Goal: Navigation & Orientation: Find specific page/section

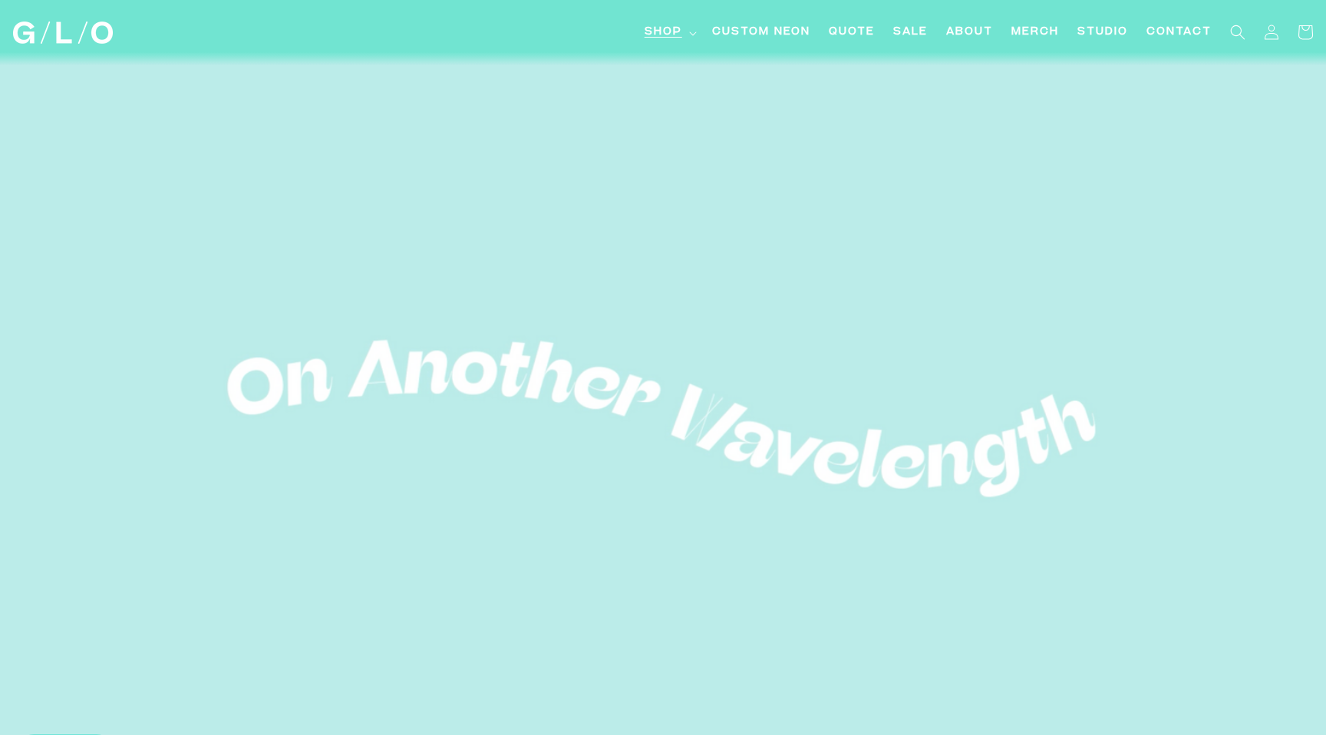
click at [685, 31] on summary "Shop" at bounding box center [670, 32] width 68 height 35
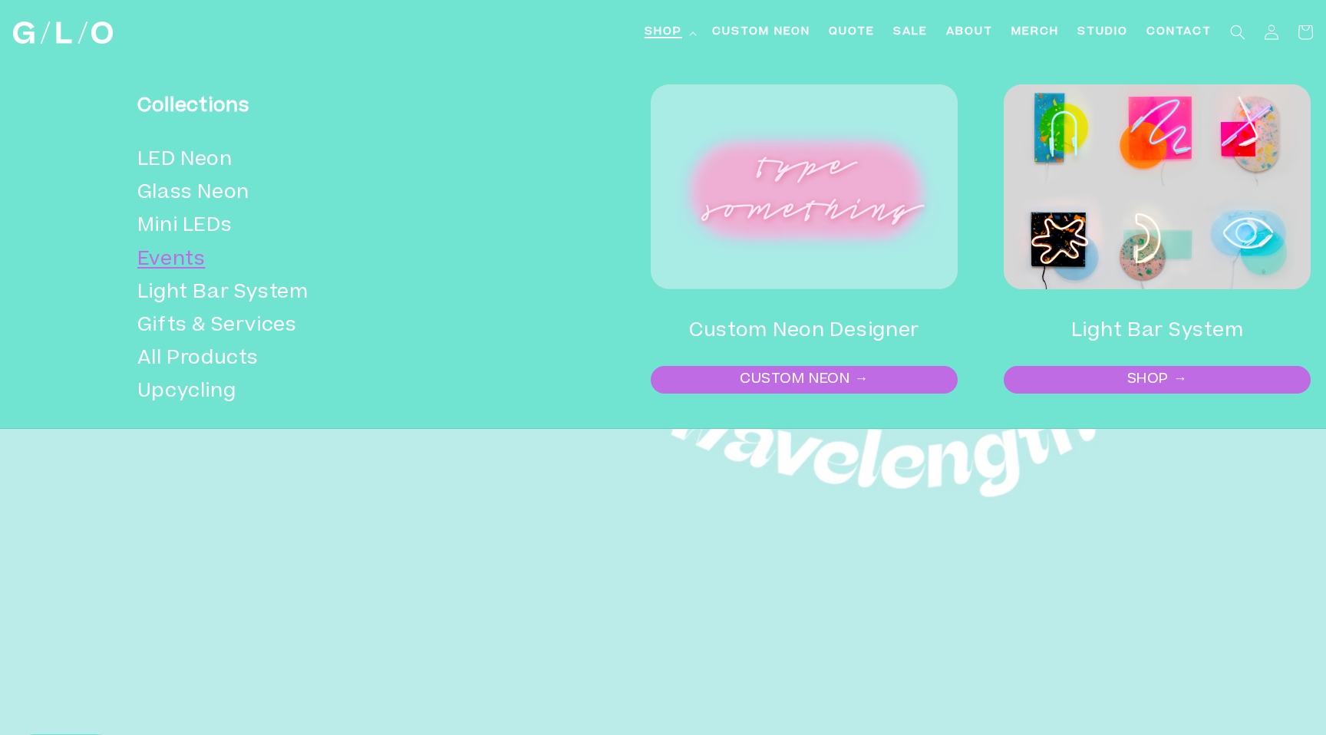
click at [186, 259] on link "Events" at bounding box center [317, 260] width 361 height 33
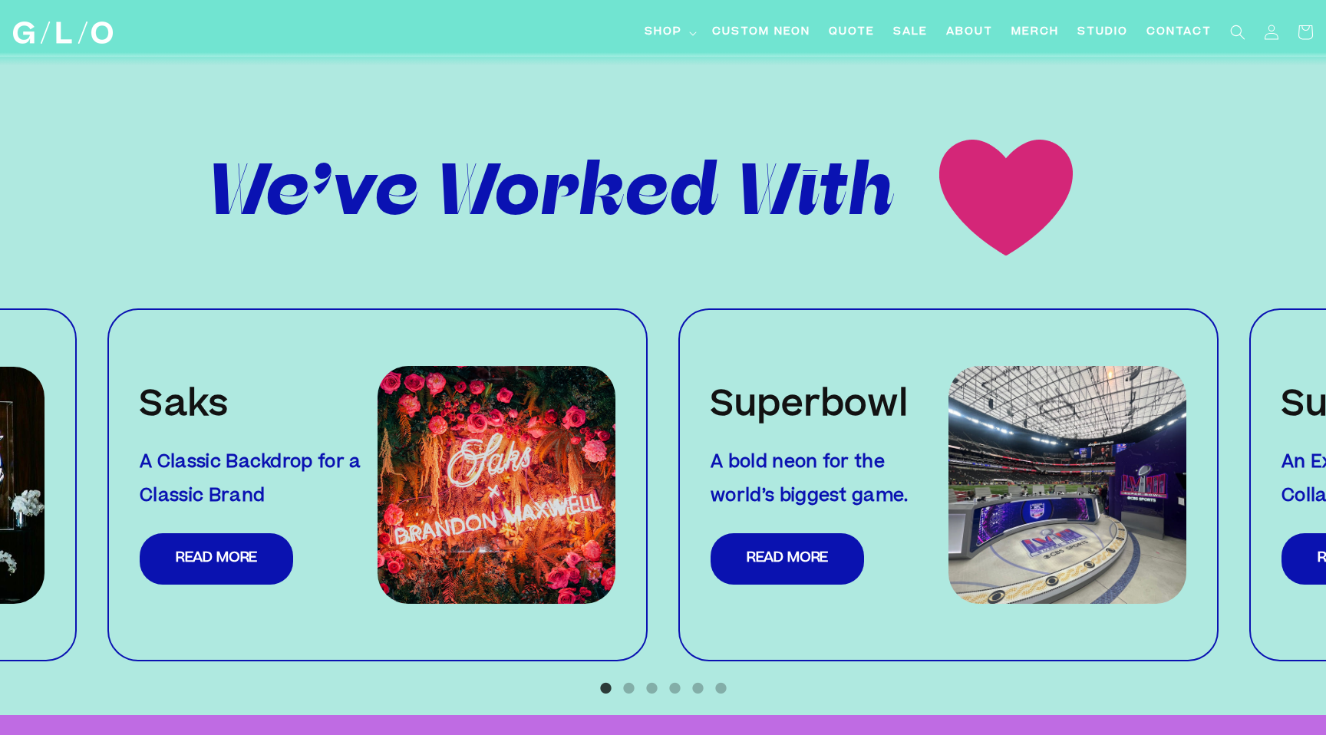
scroll to position [1462, 0]
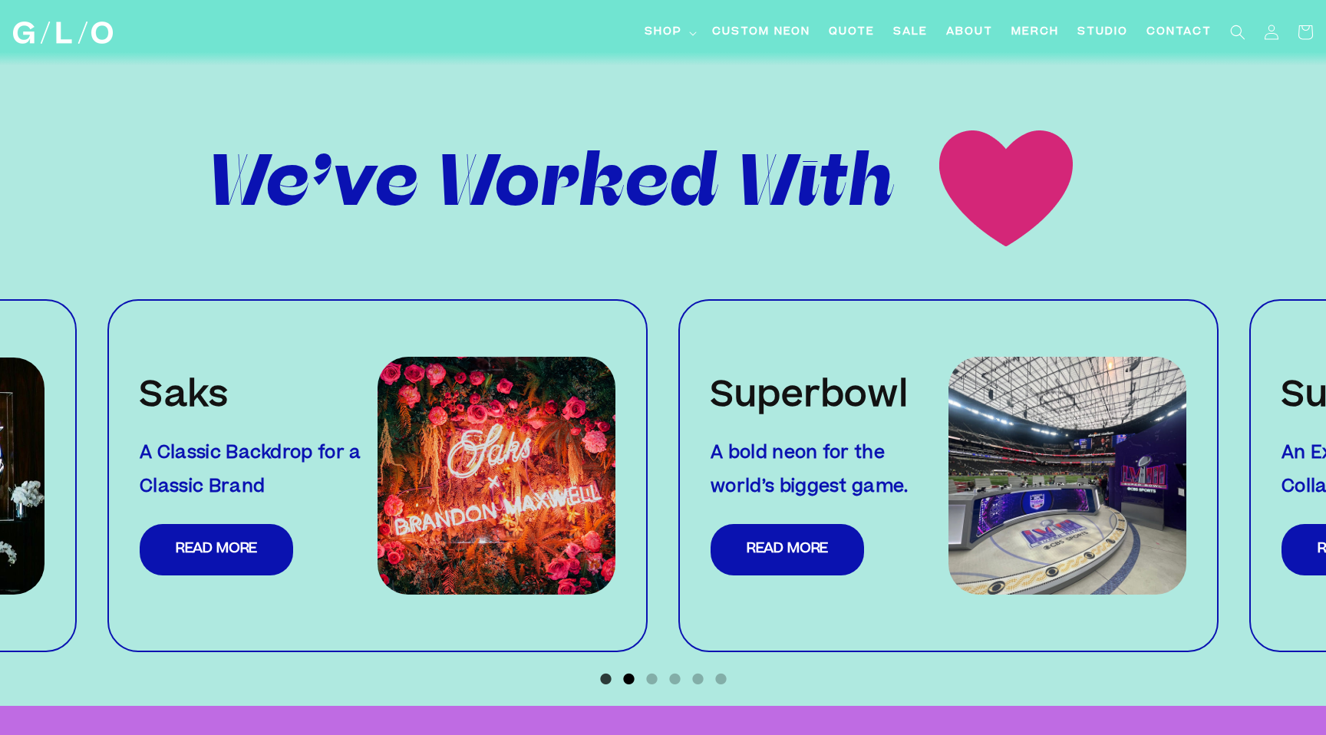
click at [636, 672] on button "2" at bounding box center [628, 679] width 15 height 15
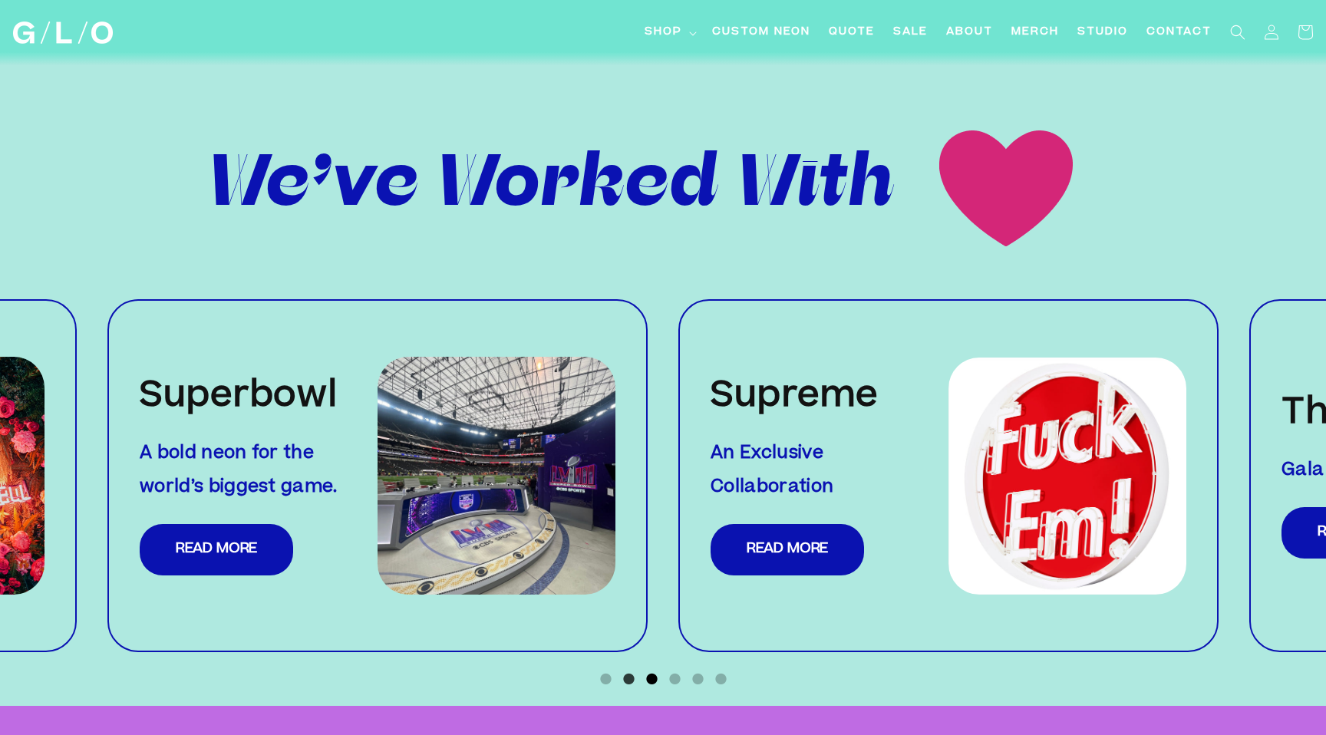
click at [655, 672] on button "3" at bounding box center [651, 679] width 15 height 15
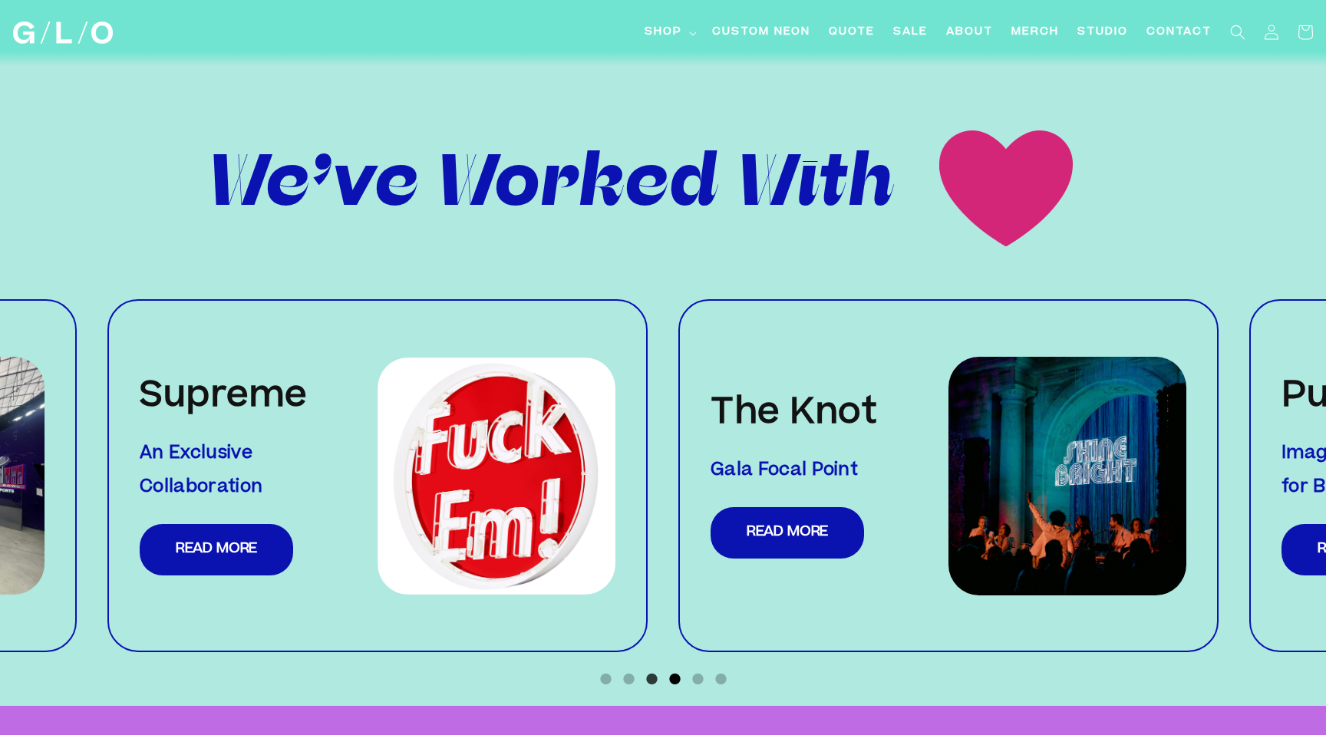
click at [679, 672] on button "4" at bounding box center [674, 679] width 15 height 15
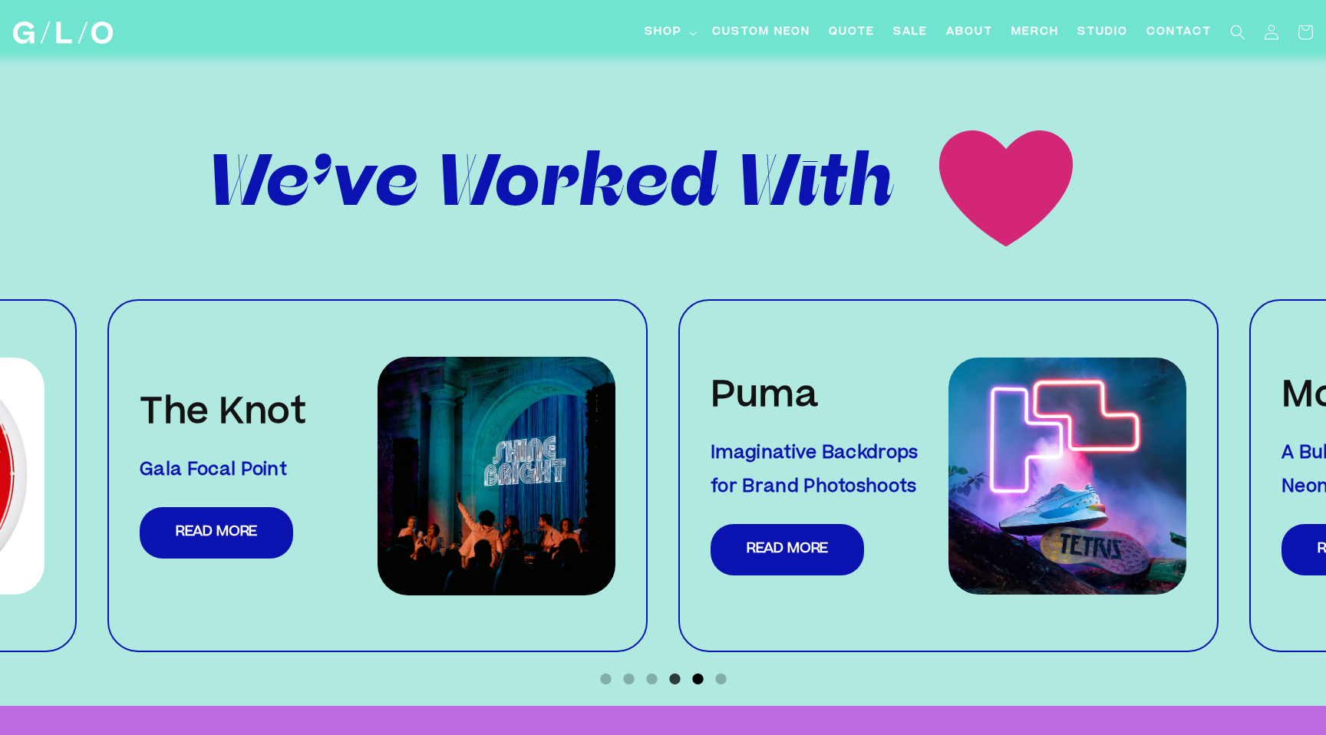
click at [696, 672] on button "5" at bounding box center [697, 679] width 15 height 15
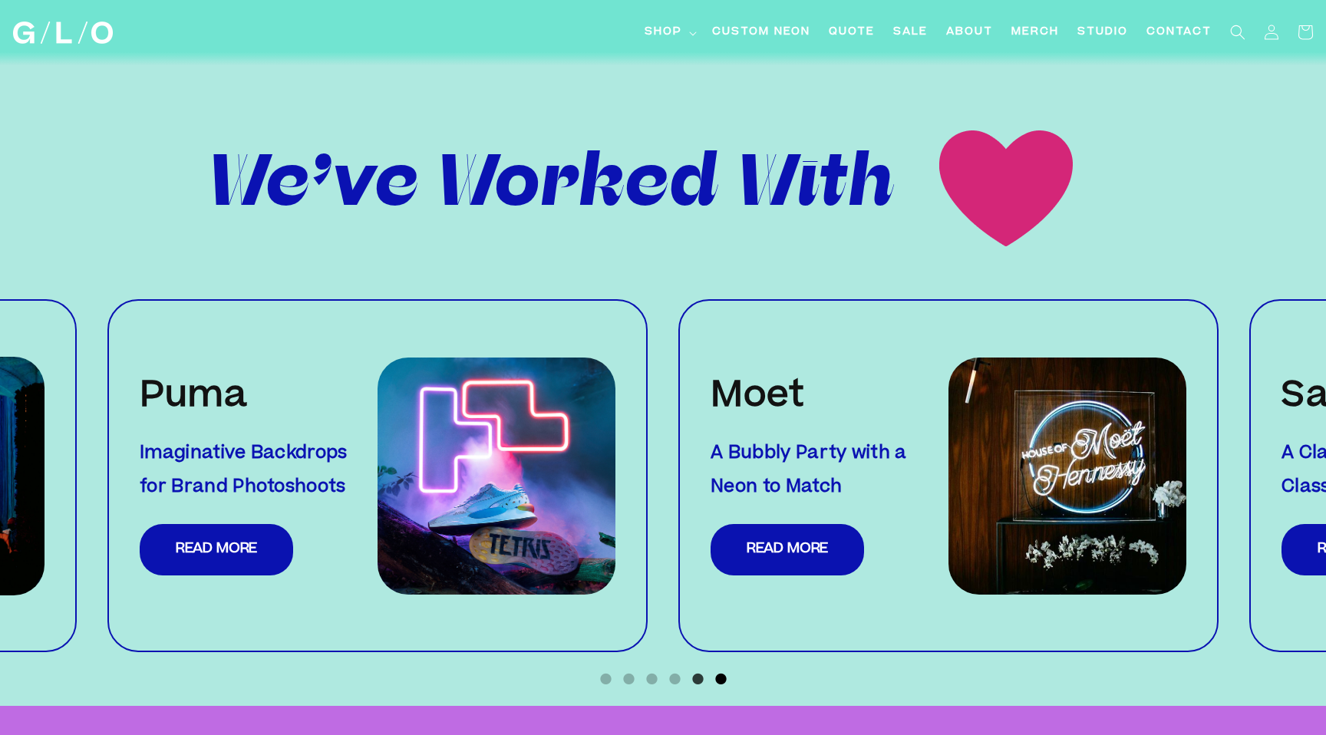
click at [725, 672] on button "6" at bounding box center [720, 679] width 15 height 15
